Goal: Information Seeking & Learning: Learn about a topic

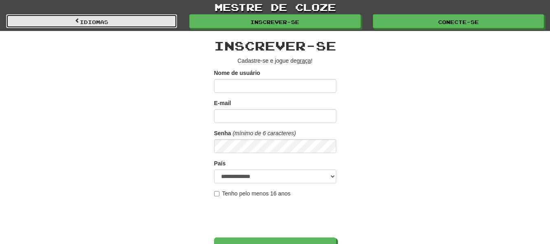
click at [118, 23] on link "Idiomas" at bounding box center [91, 21] width 171 height 14
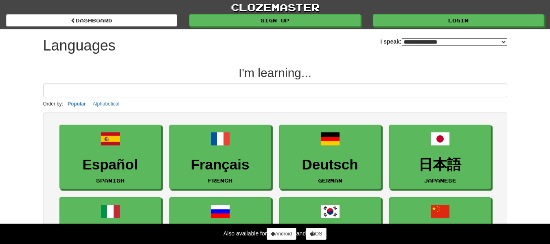
select select "*******"
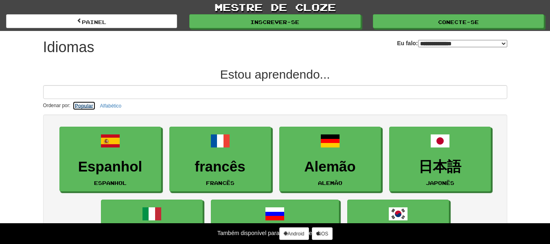
click at [79, 106] on font "Popular" at bounding box center [84, 106] width 18 height 6
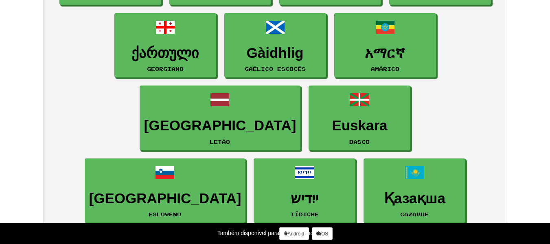
scroll to position [733, 0]
